Goal: Task Accomplishment & Management: Manage account settings

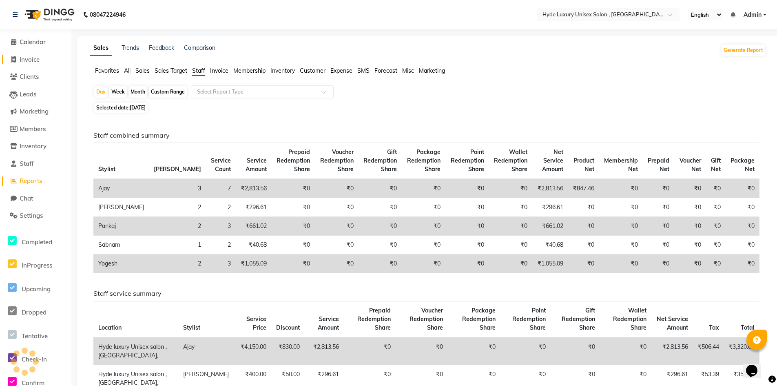
click at [33, 59] on span "Invoice" at bounding box center [30, 59] width 20 height 8
select select "service"
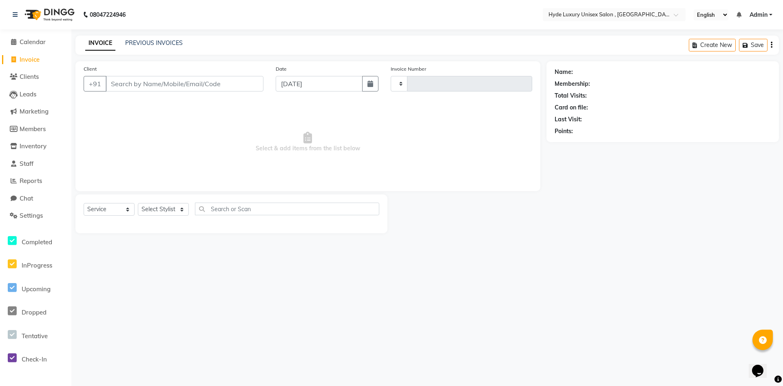
type input "0935"
select select "8189"
click at [33, 42] on span "Calendar" at bounding box center [33, 42] width 26 height 8
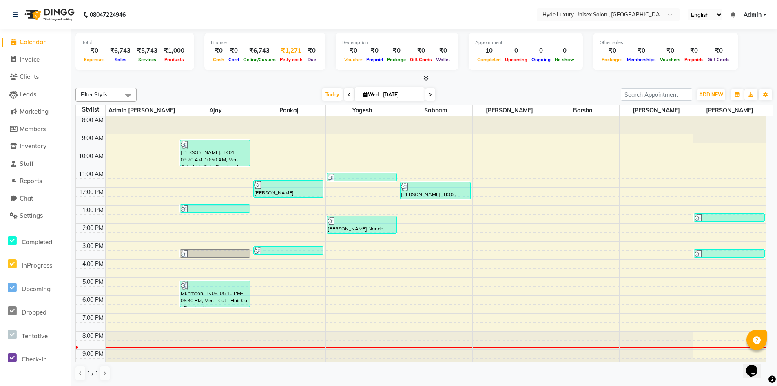
click at [279, 59] on span "Petty cash" at bounding box center [291, 60] width 27 height 6
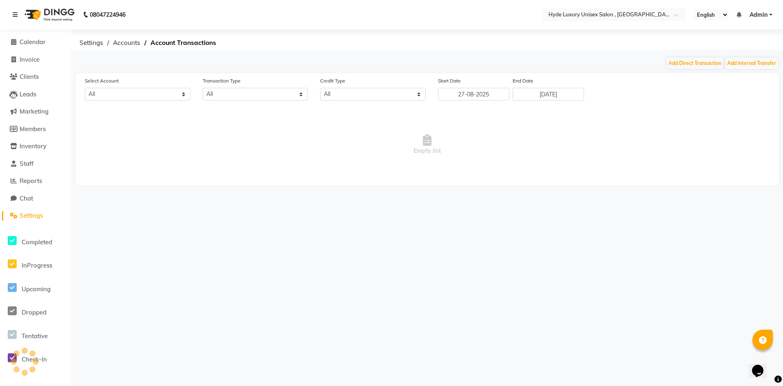
select select "7315"
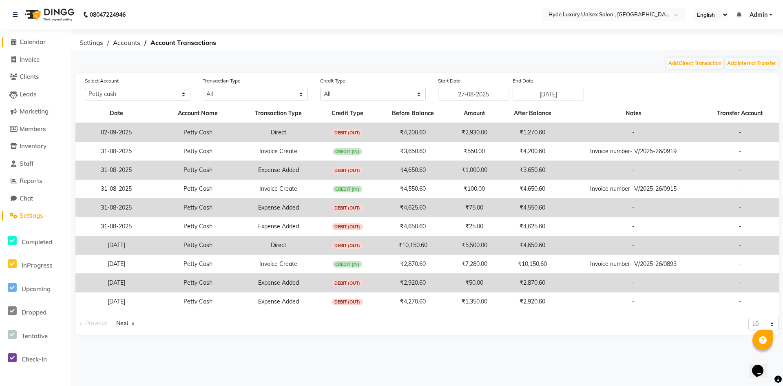
click at [46, 39] on span "Calendar" at bounding box center [33, 42] width 26 height 8
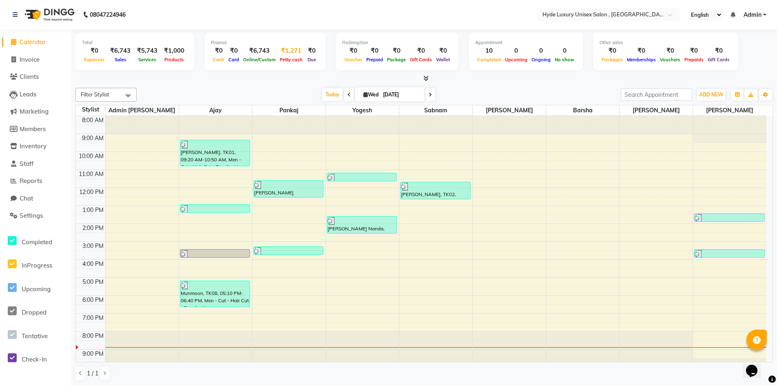
click at [284, 59] on span "Petty cash" at bounding box center [291, 60] width 27 height 6
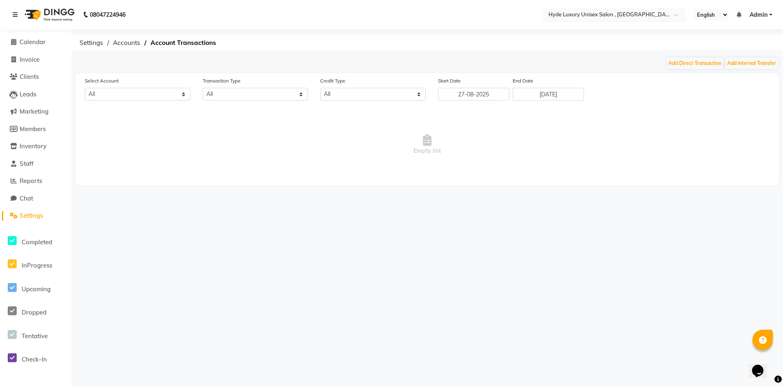
select select "7315"
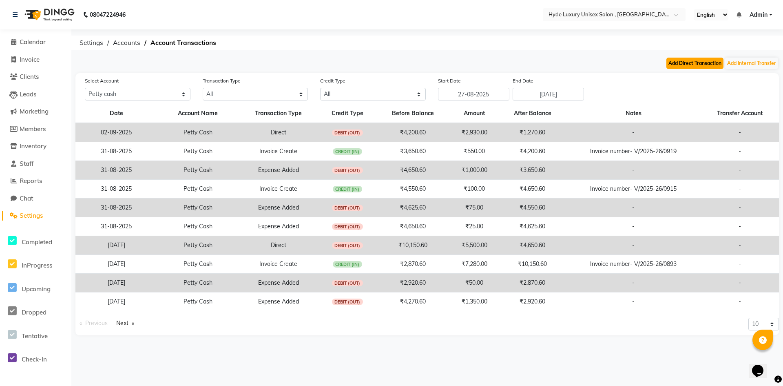
click at [689, 60] on button "Add Direct Transaction" at bounding box center [695, 63] width 57 height 11
select select "direct"
select select "7315"
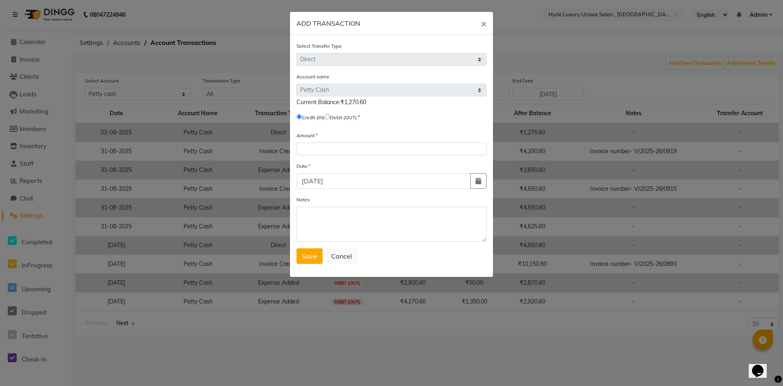
click at [330, 117] on input "radio" at bounding box center [327, 116] width 5 height 5
radio input "true"
click at [322, 151] on input "number" at bounding box center [392, 148] width 190 height 13
type input "400"
click at [309, 253] on span "Save" at bounding box center [310, 256] width 16 height 8
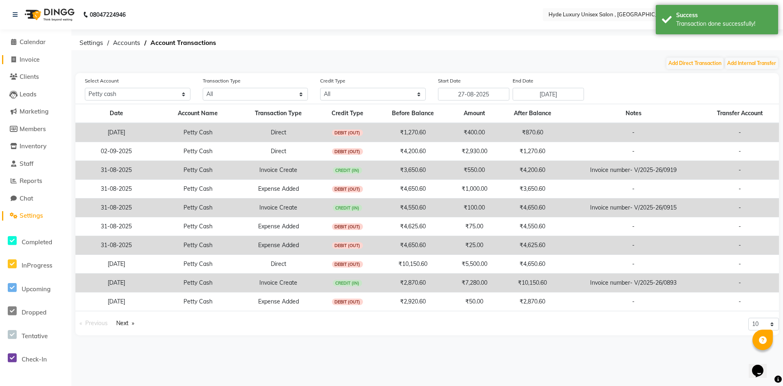
click at [29, 55] on link "Invoice" at bounding box center [35, 59] width 67 height 9
select select "service"
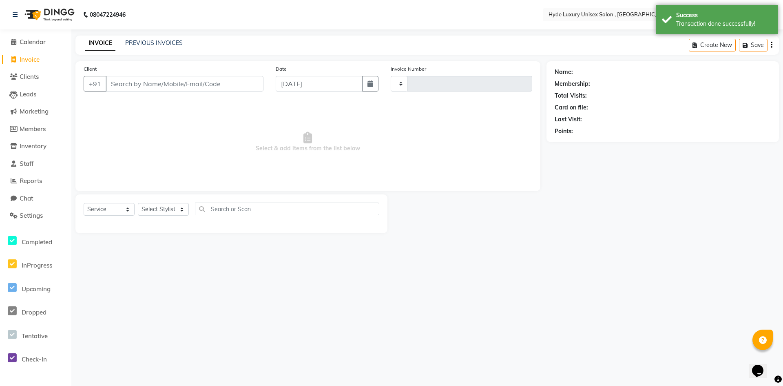
type input "0935"
select select "8189"
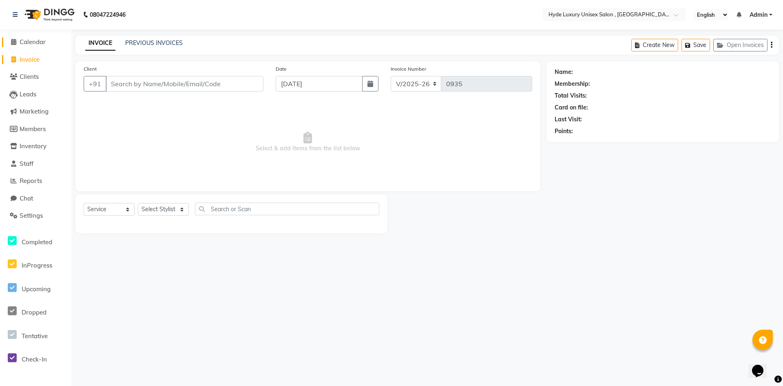
click at [42, 40] on span "Calendar" at bounding box center [33, 42] width 26 height 8
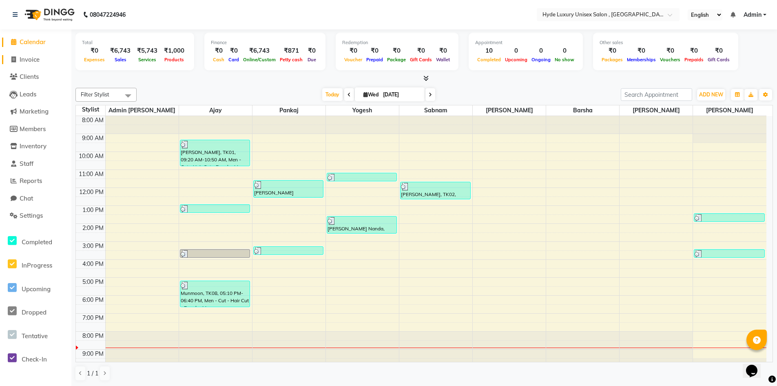
click at [21, 60] on span "Invoice" at bounding box center [30, 59] width 20 height 8
select select "service"
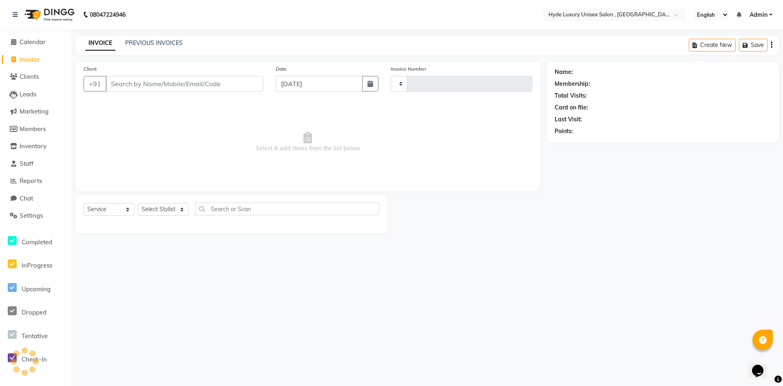
type input "0935"
select select "8189"
click at [165, 208] on select "Select Stylist Admin [PERSON_NAME] [PERSON_NAME] [PERSON_NAME] [PERSON_NAME] [P…" at bounding box center [163, 209] width 51 height 13
select select "79829"
click at [138, 203] on select "Select Stylist Admin [PERSON_NAME] [PERSON_NAME] [PERSON_NAME] [PERSON_NAME] [P…" at bounding box center [163, 209] width 51 height 13
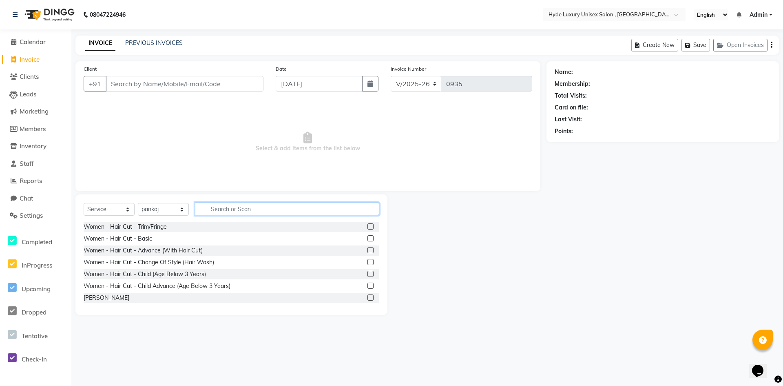
click at [218, 209] on input "text" at bounding box center [287, 208] width 184 height 13
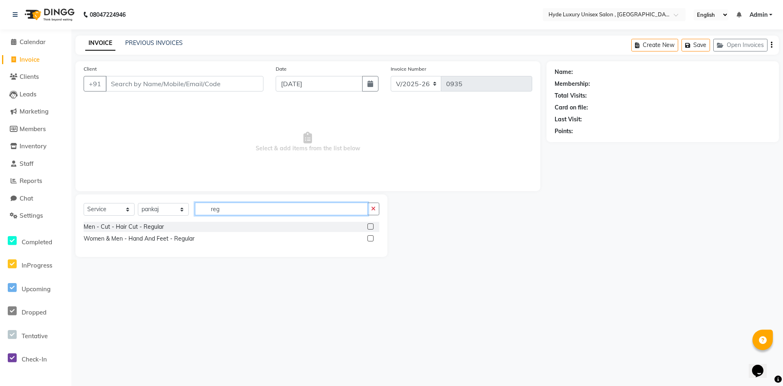
type input "reg"
click at [368, 227] on label at bounding box center [371, 226] width 6 height 6
click at [368, 227] on input "checkbox" at bounding box center [370, 226] width 5 height 5
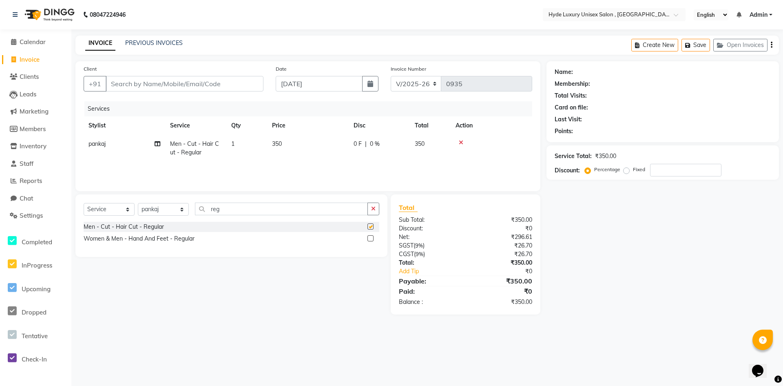
checkbox input "false"
click at [374, 207] on icon "button" at bounding box center [373, 209] width 4 height 6
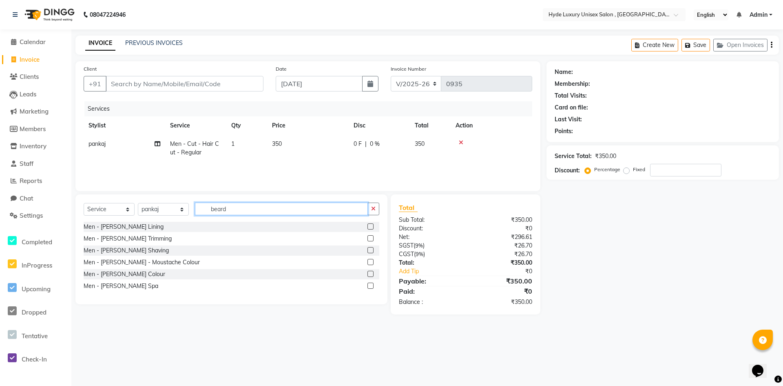
type input "beard"
click at [370, 238] on label at bounding box center [371, 238] width 6 height 6
click at [370, 238] on input "checkbox" at bounding box center [370, 238] width 5 height 5
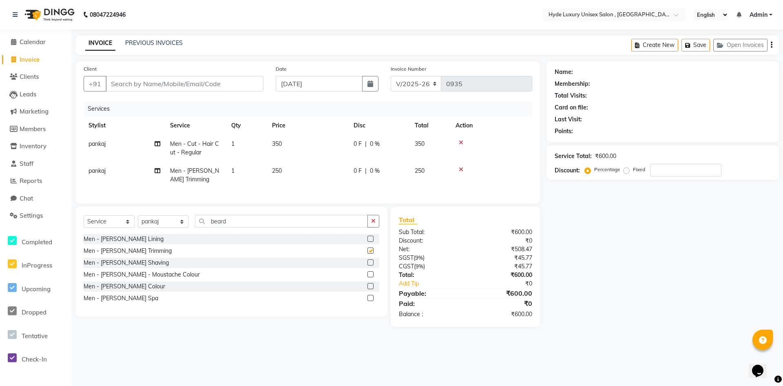
checkbox input "false"
click at [133, 83] on input "Client" at bounding box center [185, 84] width 158 height 16
type input "7"
type input "0"
type input "7735804307"
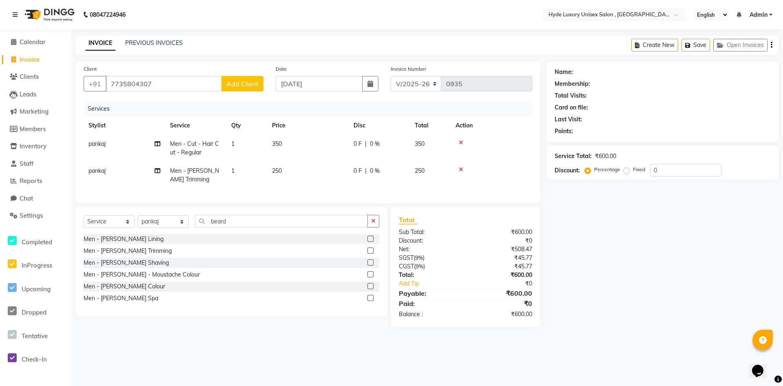
click at [248, 88] on button "Add Client" at bounding box center [243, 84] width 42 height 16
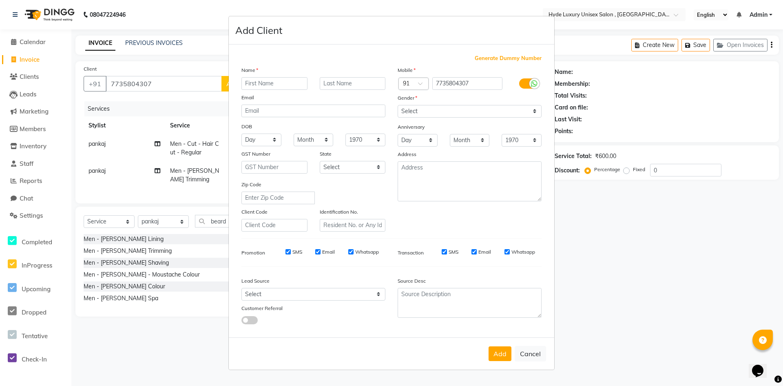
click at [272, 86] on input "text" at bounding box center [275, 83] width 66 height 13
type input "Rihan"
click at [415, 105] on select "Select [DEMOGRAPHIC_DATA] [DEMOGRAPHIC_DATA] Other Prefer Not To Say" at bounding box center [470, 111] width 144 height 13
select select "[DEMOGRAPHIC_DATA]"
click at [398, 105] on select "Select [DEMOGRAPHIC_DATA] [DEMOGRAPHIC_DATA] Other Prefer Not To Say" at bounding box center [470, 111] width 144 height 13
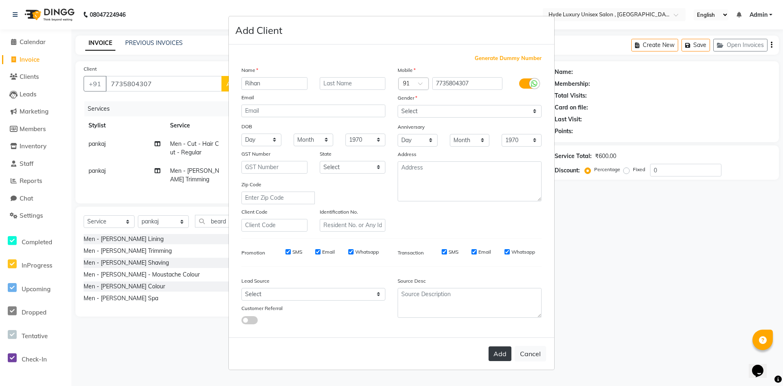
click at [505, 358] on button "Add" at bounding box center [500, 353] width 23 height 15
select select
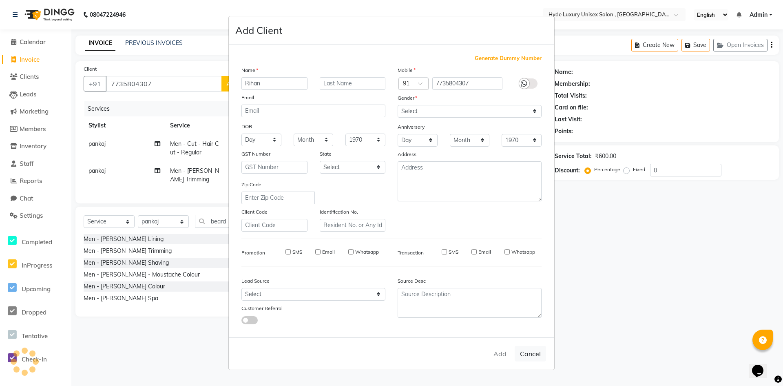
select select
checkbox input "false"
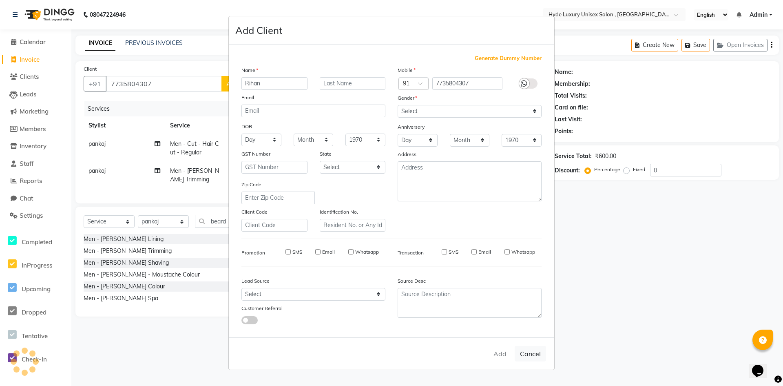
checkbox input "false"
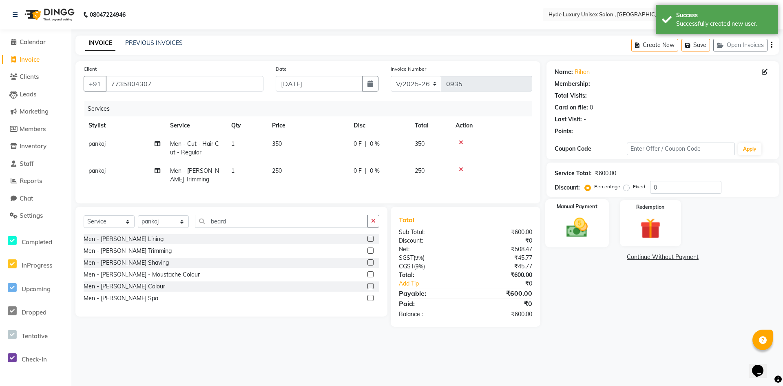
click at [584, 219] on img at bounding box center [577, 227] width 35 height 25
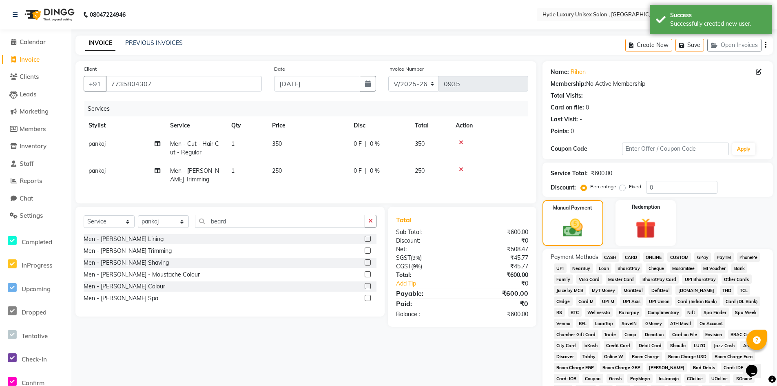
click at [701, 256] on span "GPay" at bounding box center [702, 256] width 17 height 9
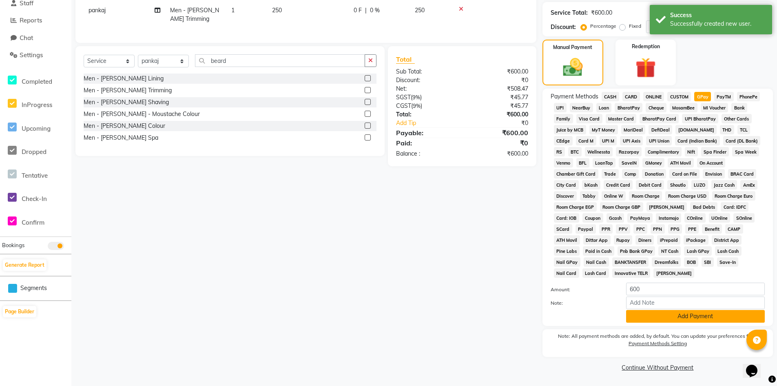
click at [697, 314] on button "Add Payment" at bounding box center [695, 316] width 139 height 13
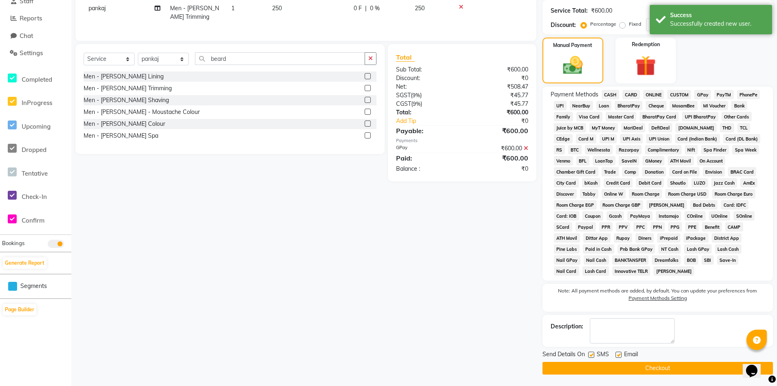
scroll to position [163, 0]
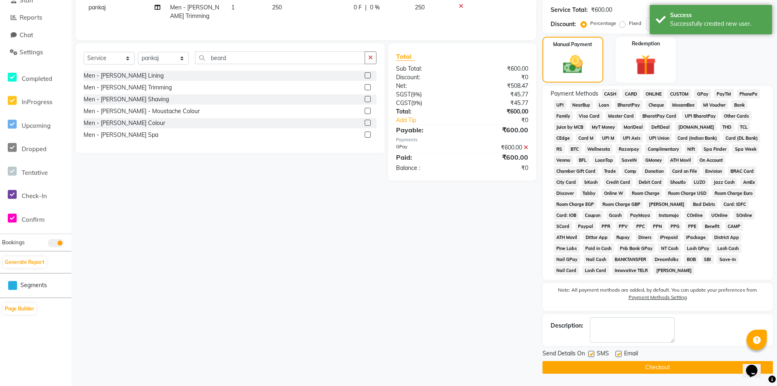
click at [620, 354] on label at bounding box center [619, 353] width 6 height 6
click at [620, 354] on input "checkbox" at bounding box center [618, 353] width 5 height 5
checkbox input "false"
click at [649, 370] on button "Checkout" at bounding box center [658, 367] width 231 height 13
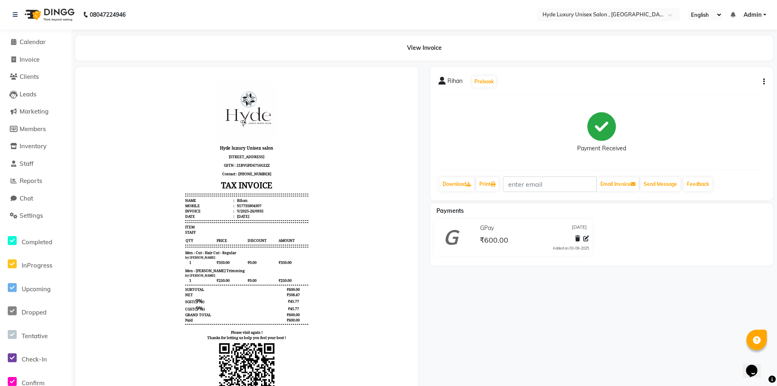
click at [758, 16] on span "Admin" at bounding box center [753, 15] width 18 height 9
click at [732, 54] on link "Sign out" at bounding box center [725, 56] width 75 height 13
